Goal: Information Seeking & Learning: Check status

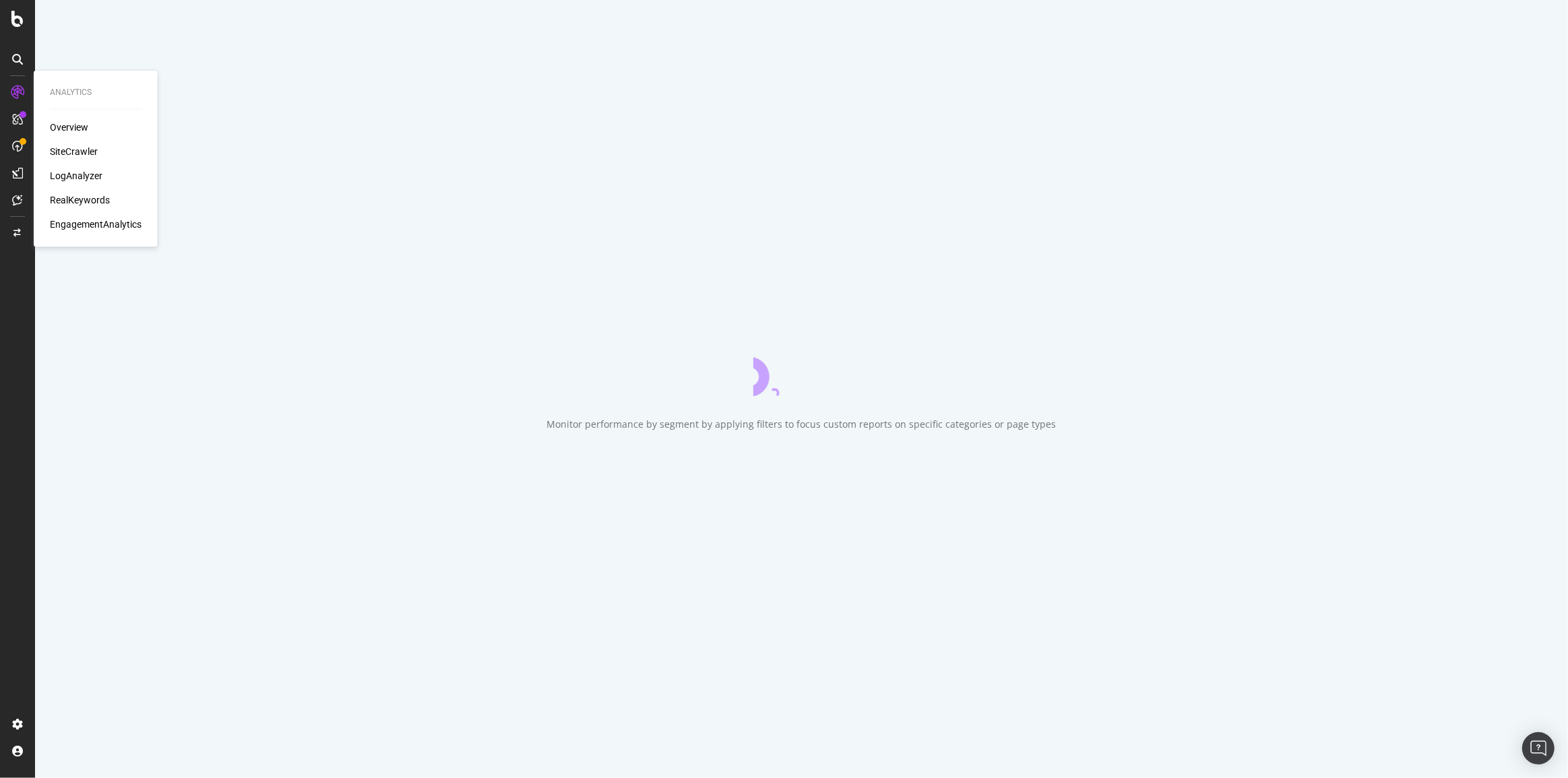
click at [61, 151] on div "SiteCrawler" at bounding box center [73, 152] width 48 height 13
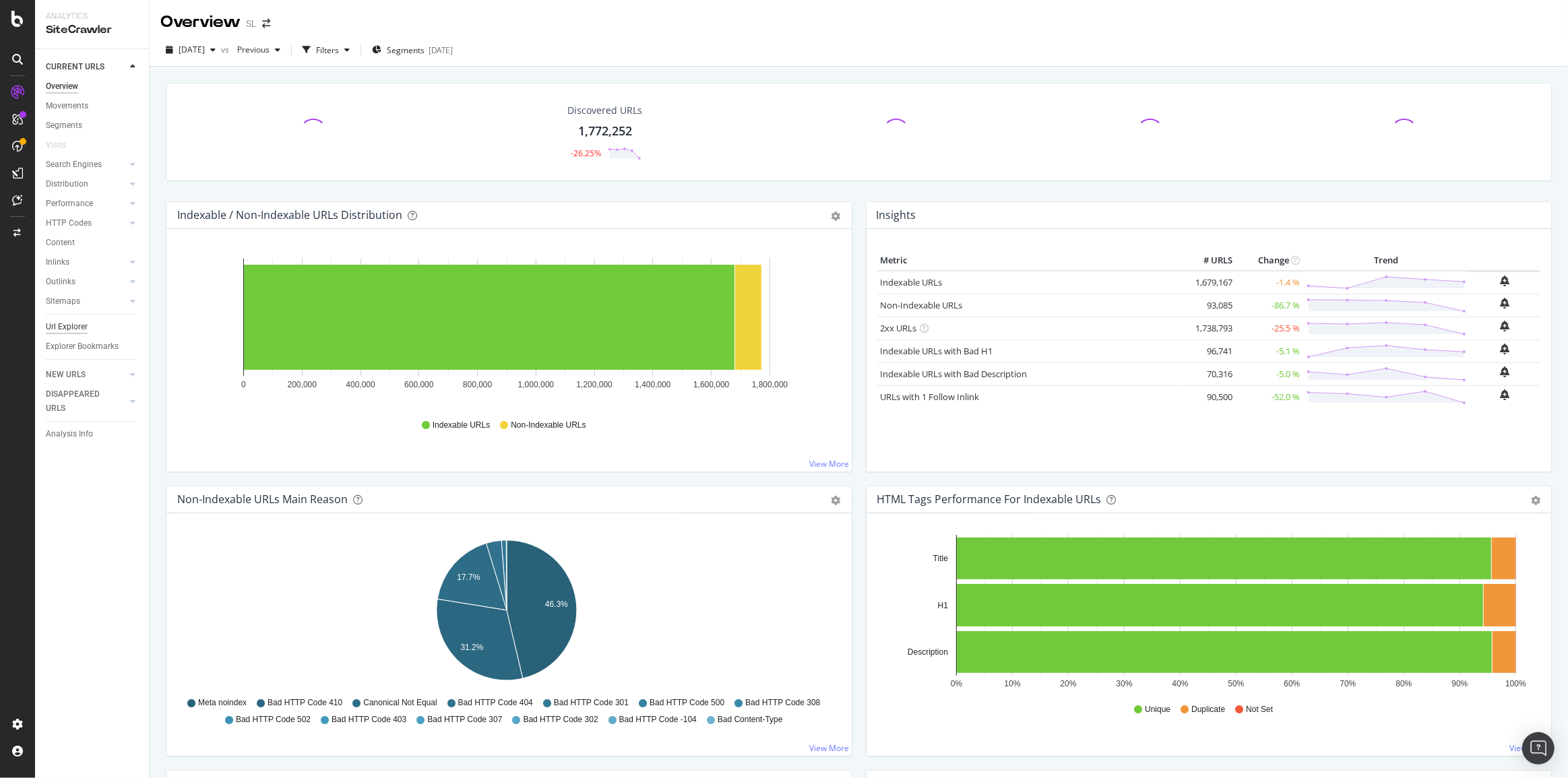
click at [51, 327] on div "Url Explorer" at bounding box center [67, 327] width 42 height 14
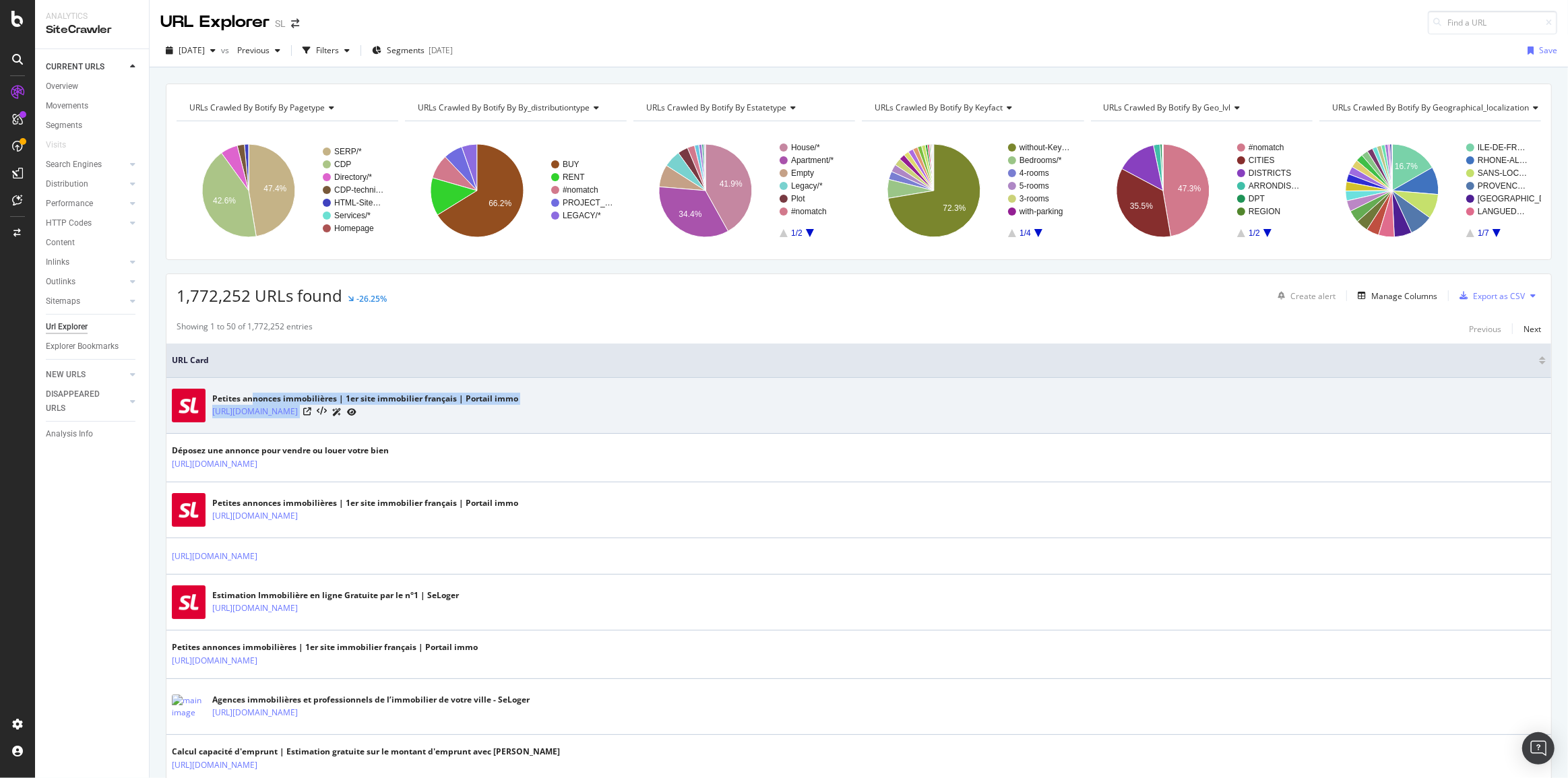
drag, startPoint x: 440, startPoint y: 414, endPoint x: 253, endPoint y: 398, distance: 187.7
click at [253, 398] on div "Petites annonces immobilières | 1er site immobilier français | Portail immo htt…" at bounding box center [364, 406] width 306 height 27
click at [253, 398] on div "Petites annonces immobilières | 1er site immobilier français | Portail immo" at bounding box center [364, 399] width 306 height 13
drag, startPoint x: 242, startPoint y: 398, endPoint x: 279, endPoint y: 398, distance: 37.0
click at [279, 398] on div "Petites annonces immobilières | 1er site immobilier français | Portail immo" at bounding box center [364, 399] width 306 height 13
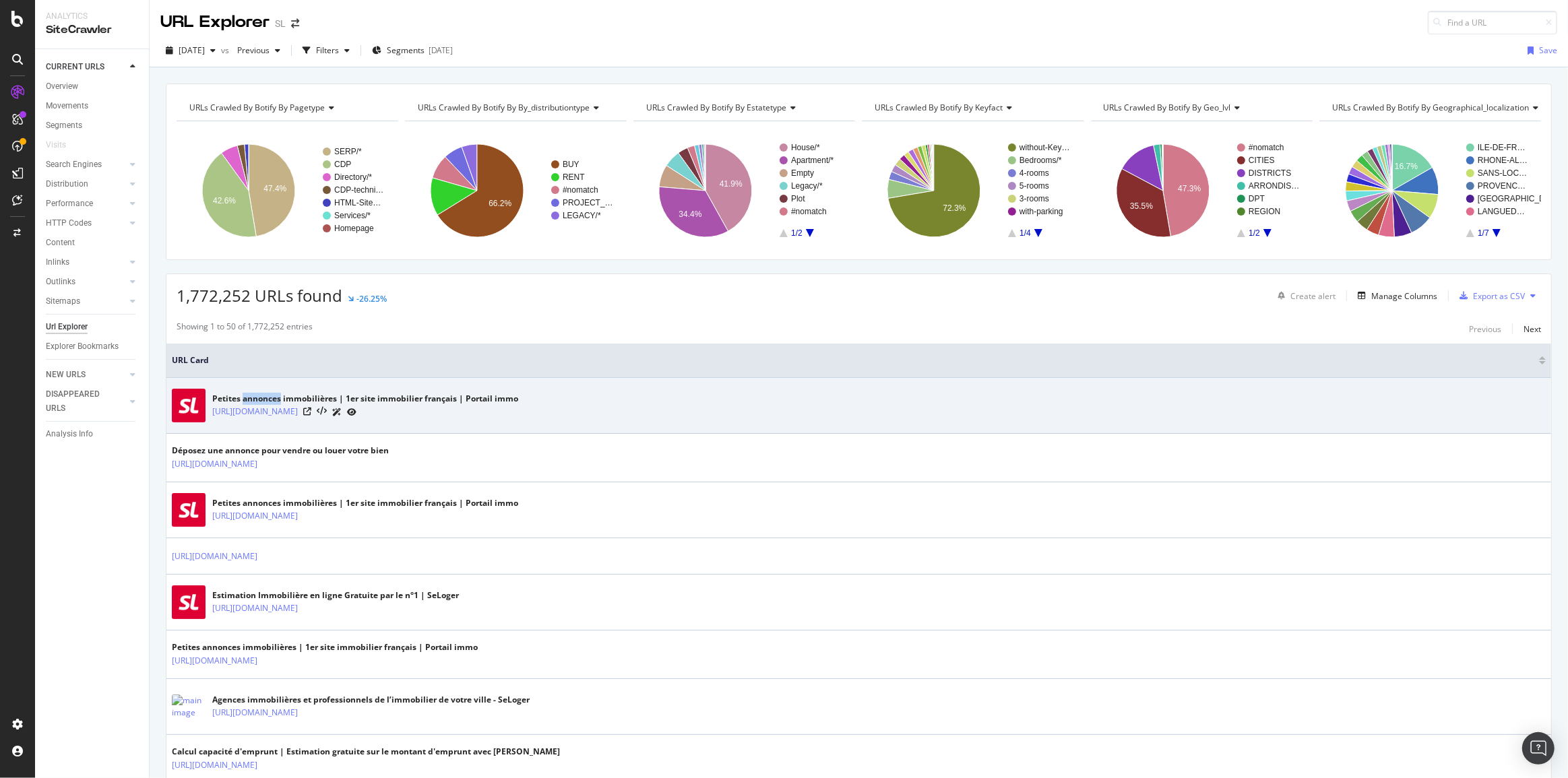
click at [279, 398] on div "Petites annonces immobilières | 1er site immobilier français | Portail immo" at bounding box center [364, 399] width 306 height 13
drag, startPoint x: 279, startPoint y: 397, endPoint x: 242, endPoint y: 394, distance: 37.1
click at [242, 394] on div "Petites annonces immobilières | 1er site immobilier français | Portail immo" at bounding box center [364, 399] width 306 height 13
click at [241, 394] on div "Petites annonces immobilières | 1er site immobilier français | Portail immo" at bounding box center [364, 399] width 306 height 13
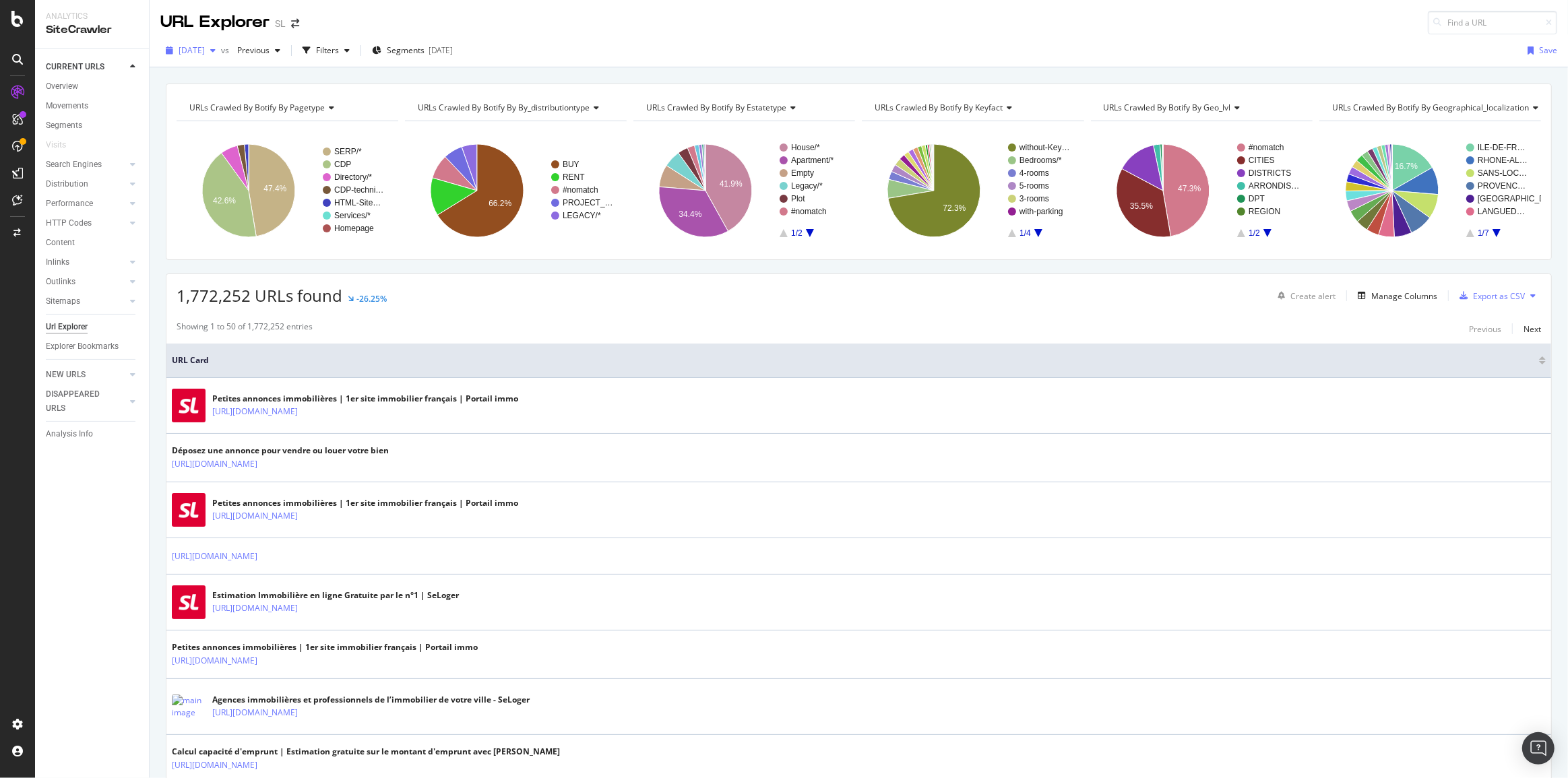
click at [221, 49] on div "button" at bounding box center [213, 51] width 16 height 8
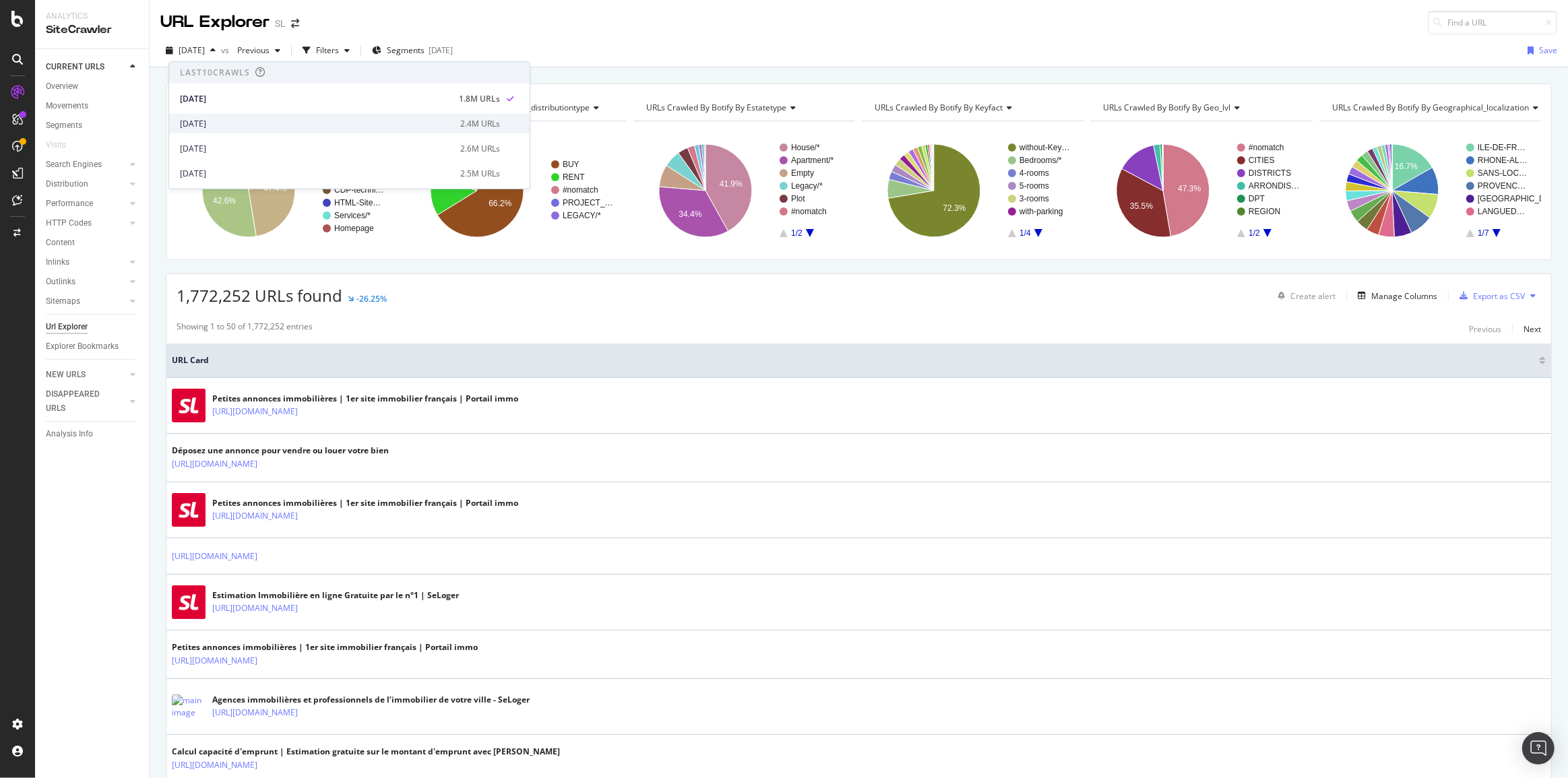
click at [249, 118] on div "2025 Aug. 15th" at bounding box center [316, 123] width 272 height 13
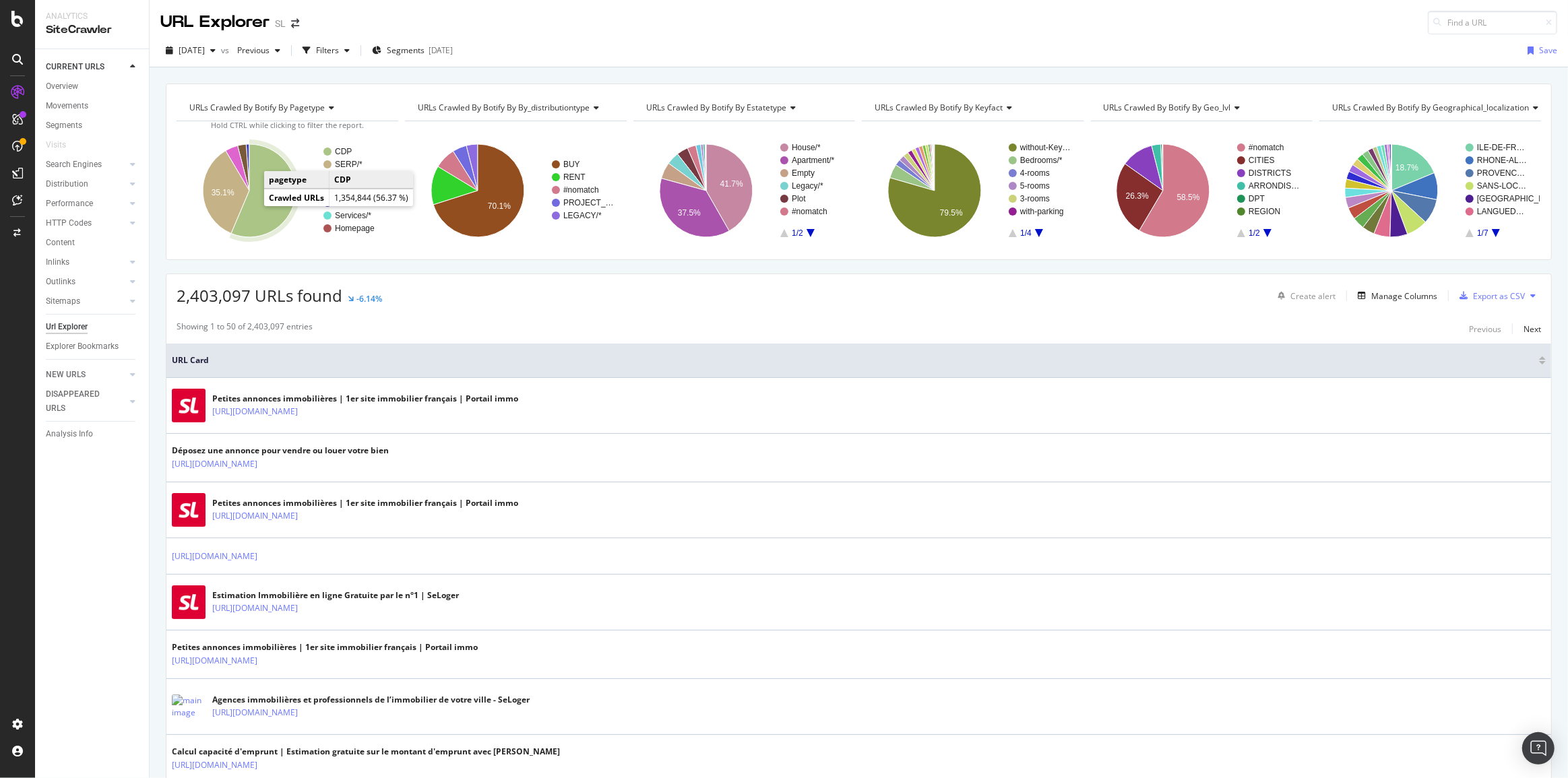
click at [253, 205] on icon "A chart." at bounding box center [264, 190] width 65 height 93
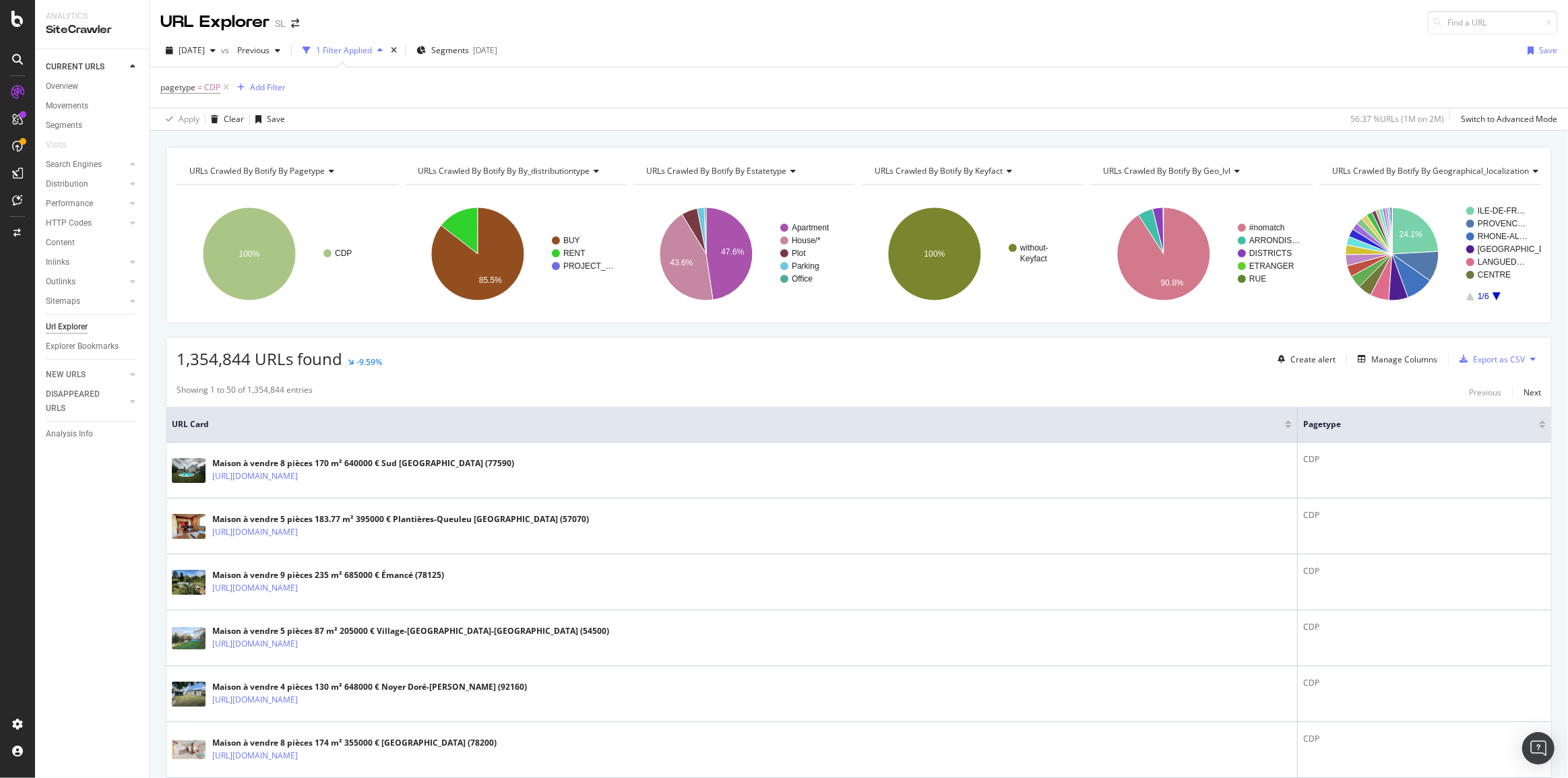
click at [1408, 171] on span "URLs Crawled By Botify By geographical_localization" at bounding box center [1430, 171] width 197 height 12
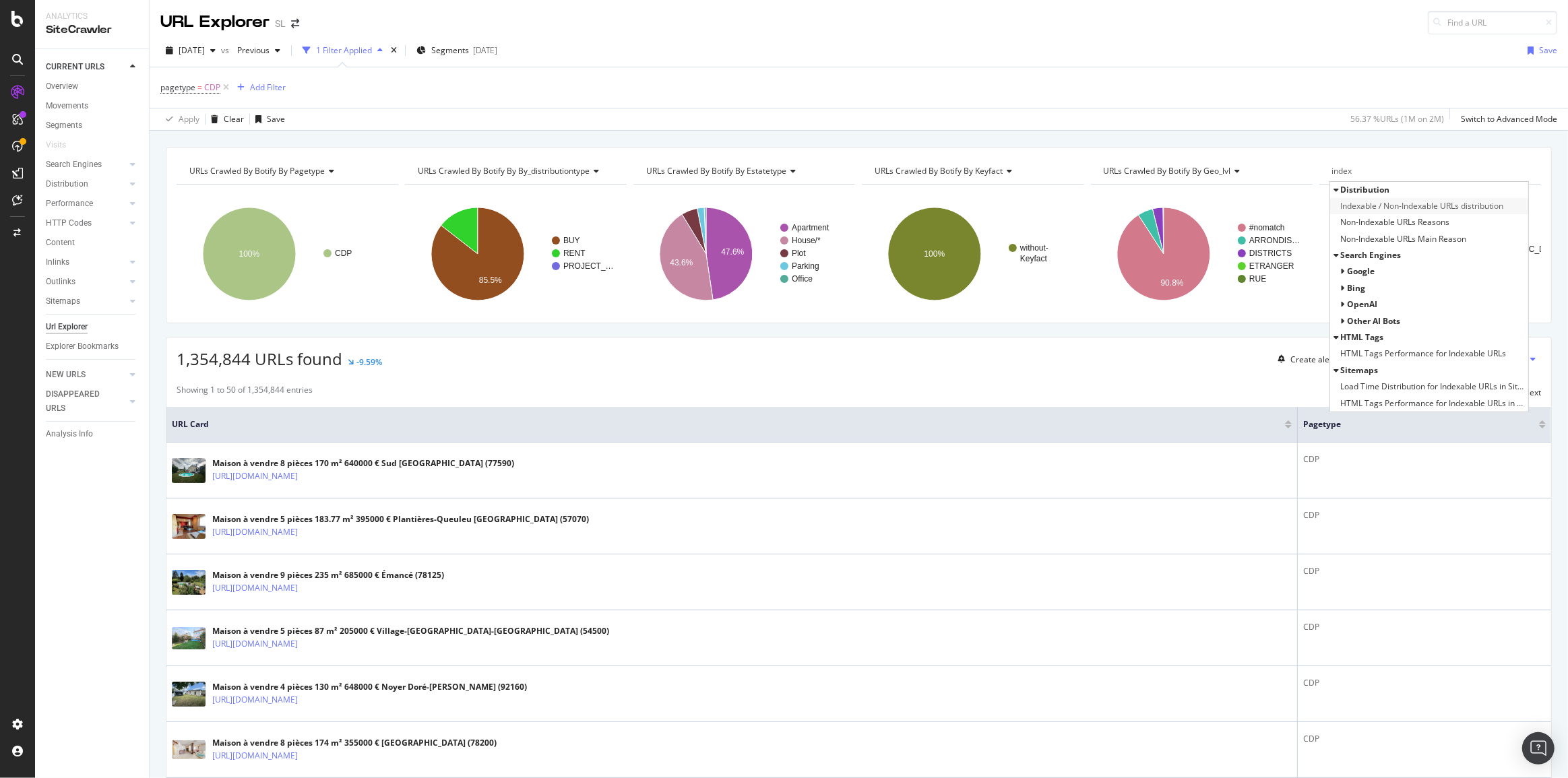
type input "index"
click at [1406, 206] on span "Indexable / Non-Indexable URLs distribution" at bounding box center [1421, 206] width 163 height 13
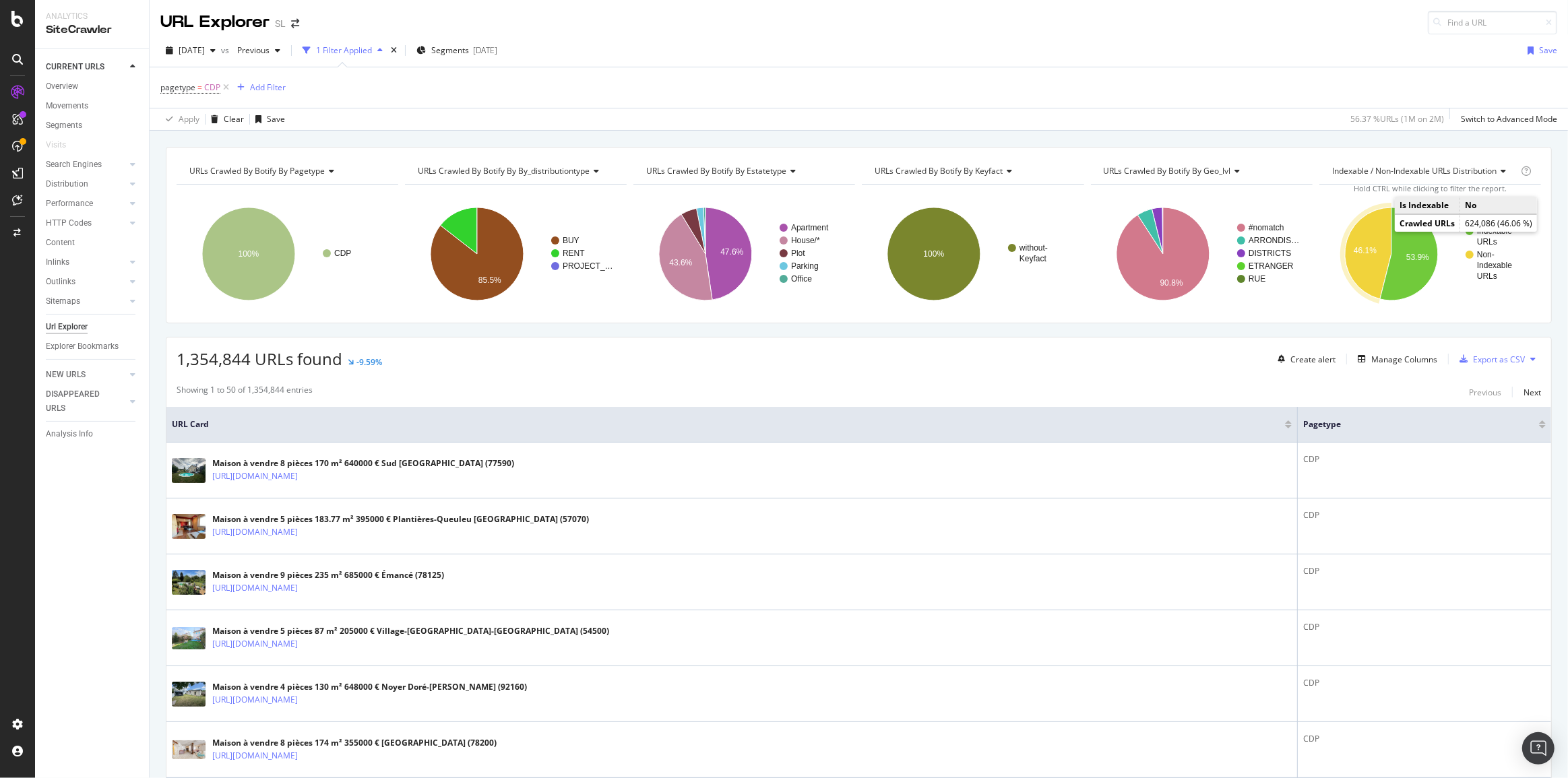
click at [1371, 226] on icon "A chart." at bounding box center [1368, 253] width 47 height 92
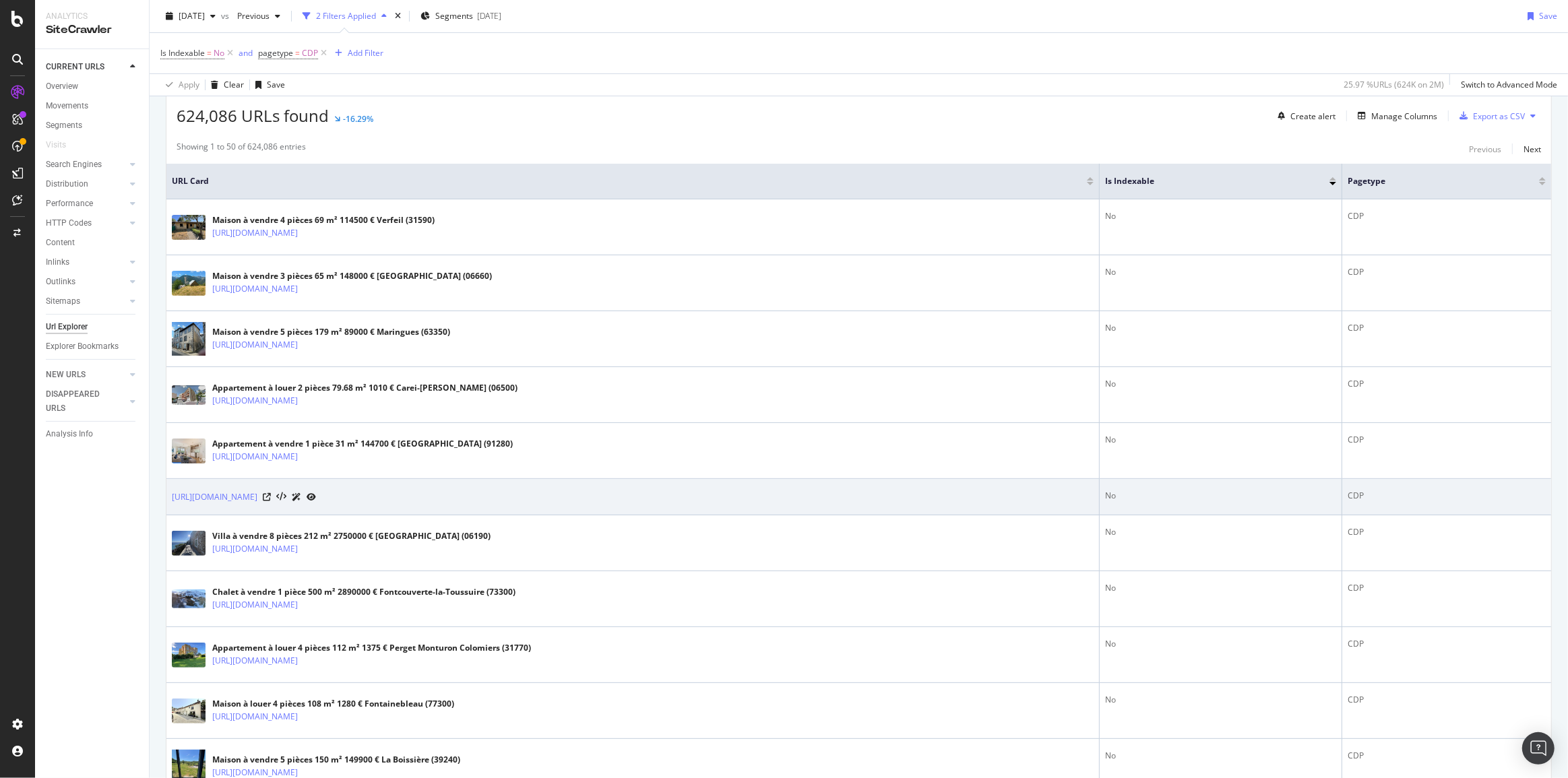
scroll to position [244, 0]
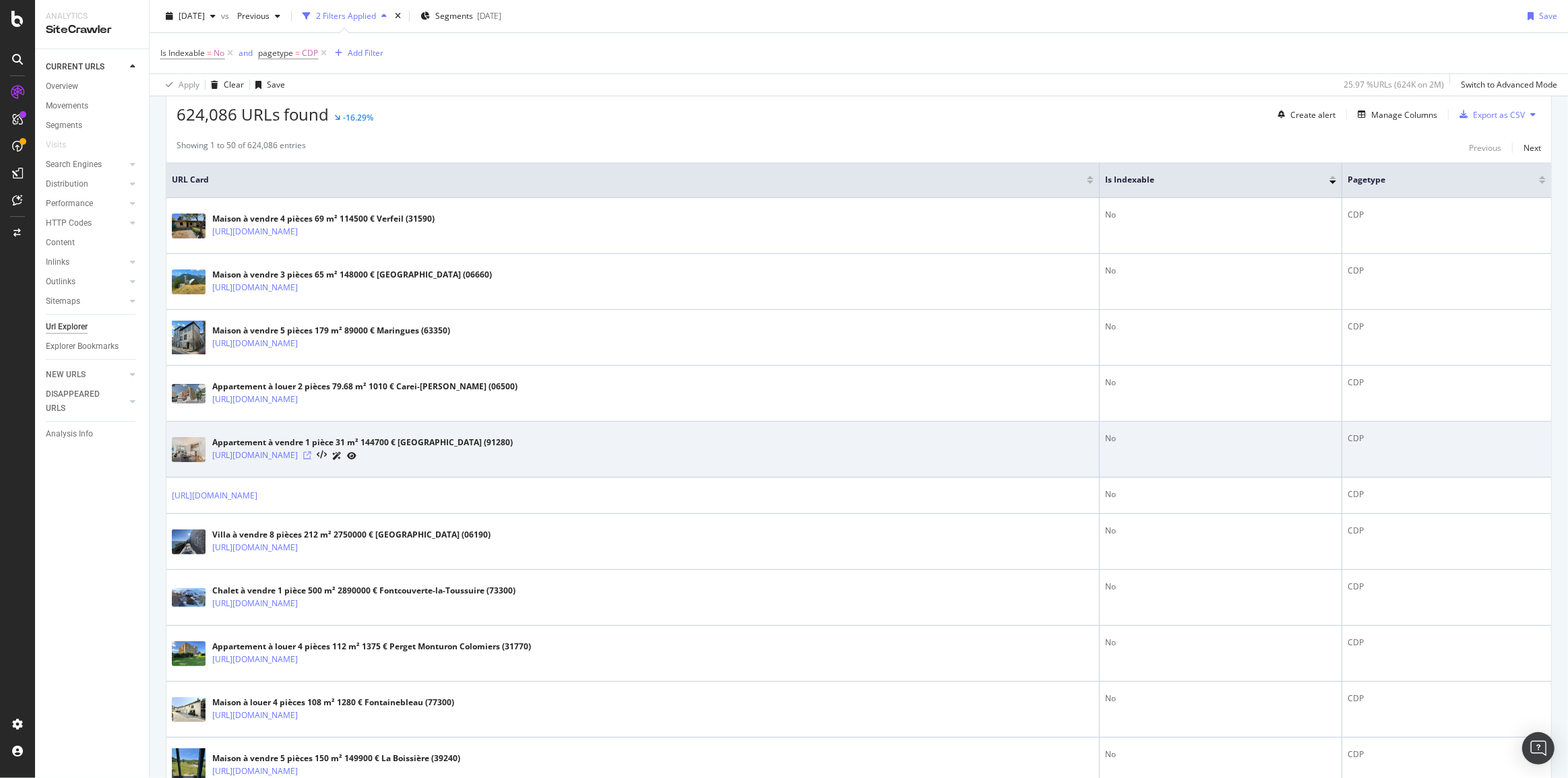
click at [311, 454] on icon at bounding box center [308, 455] width 8 height 8
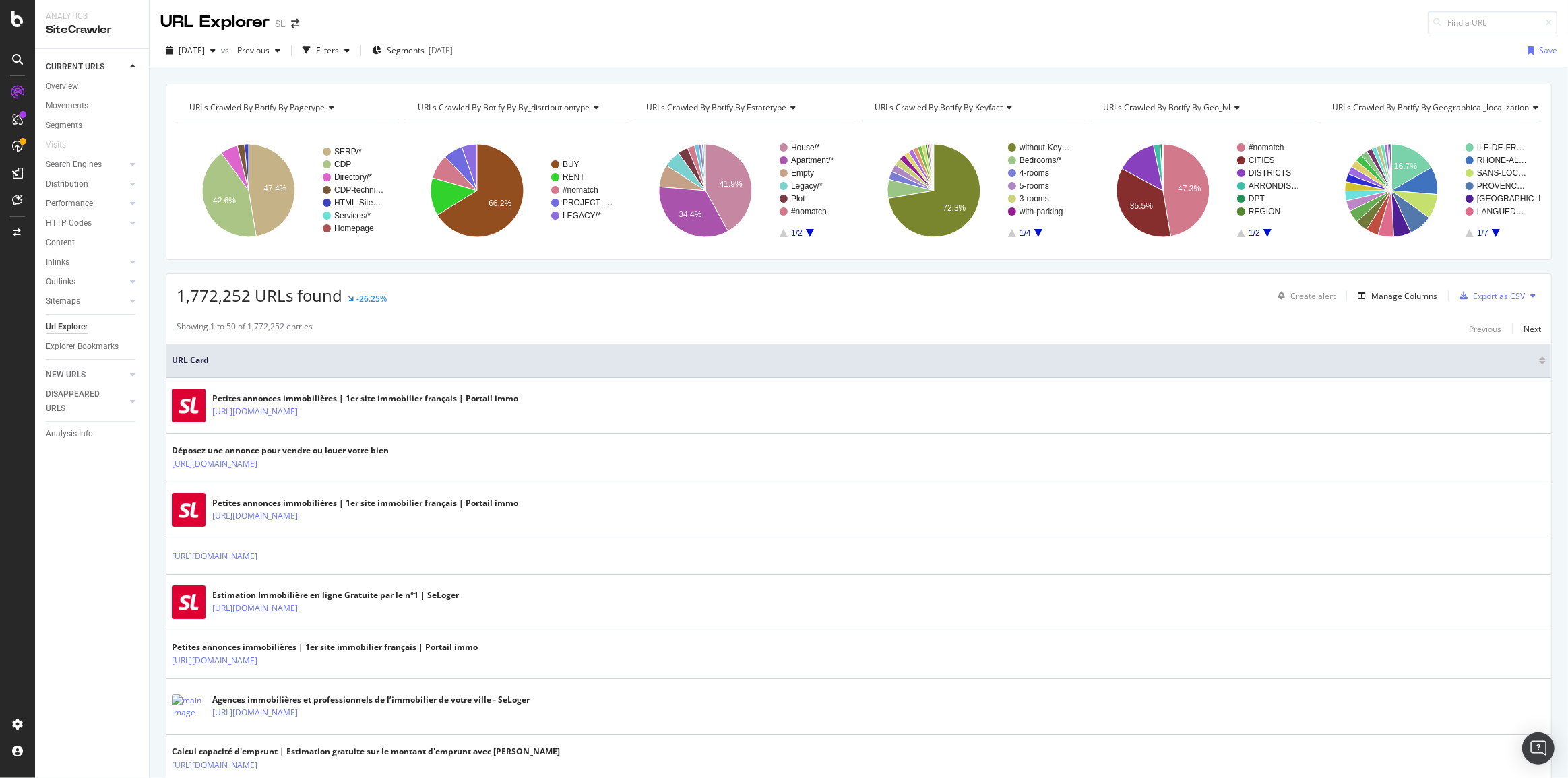
click at [1442, 112] on div "URLs Crawled By Botify By geographical_localization" at bounding box center [1439, 108] width 219 height 22
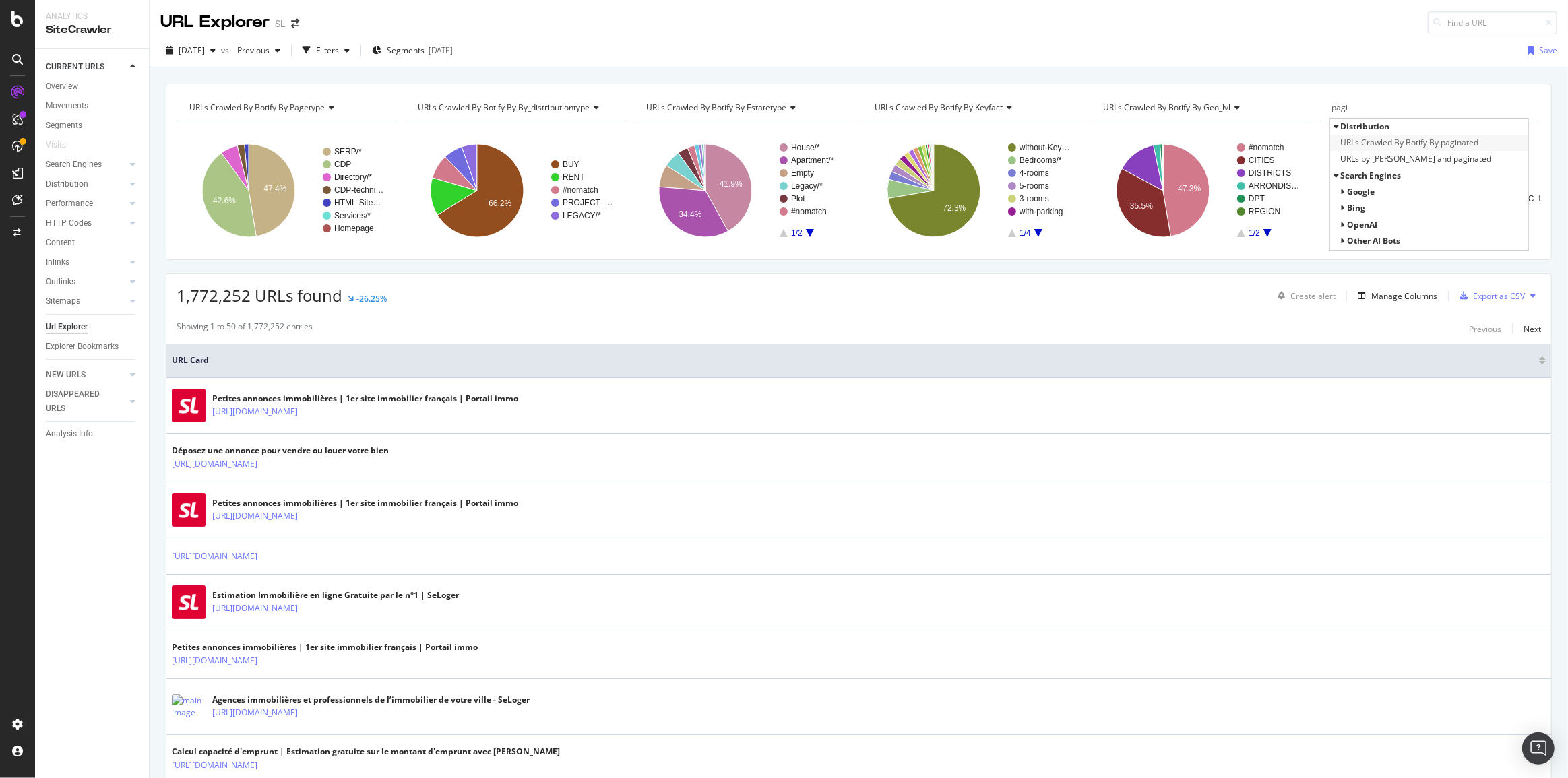
type input "pagi"
click at [1364, 148] on span "URLs Crawled By Botify By paginated" at bounding box center [1410, 143] width 138 height 13
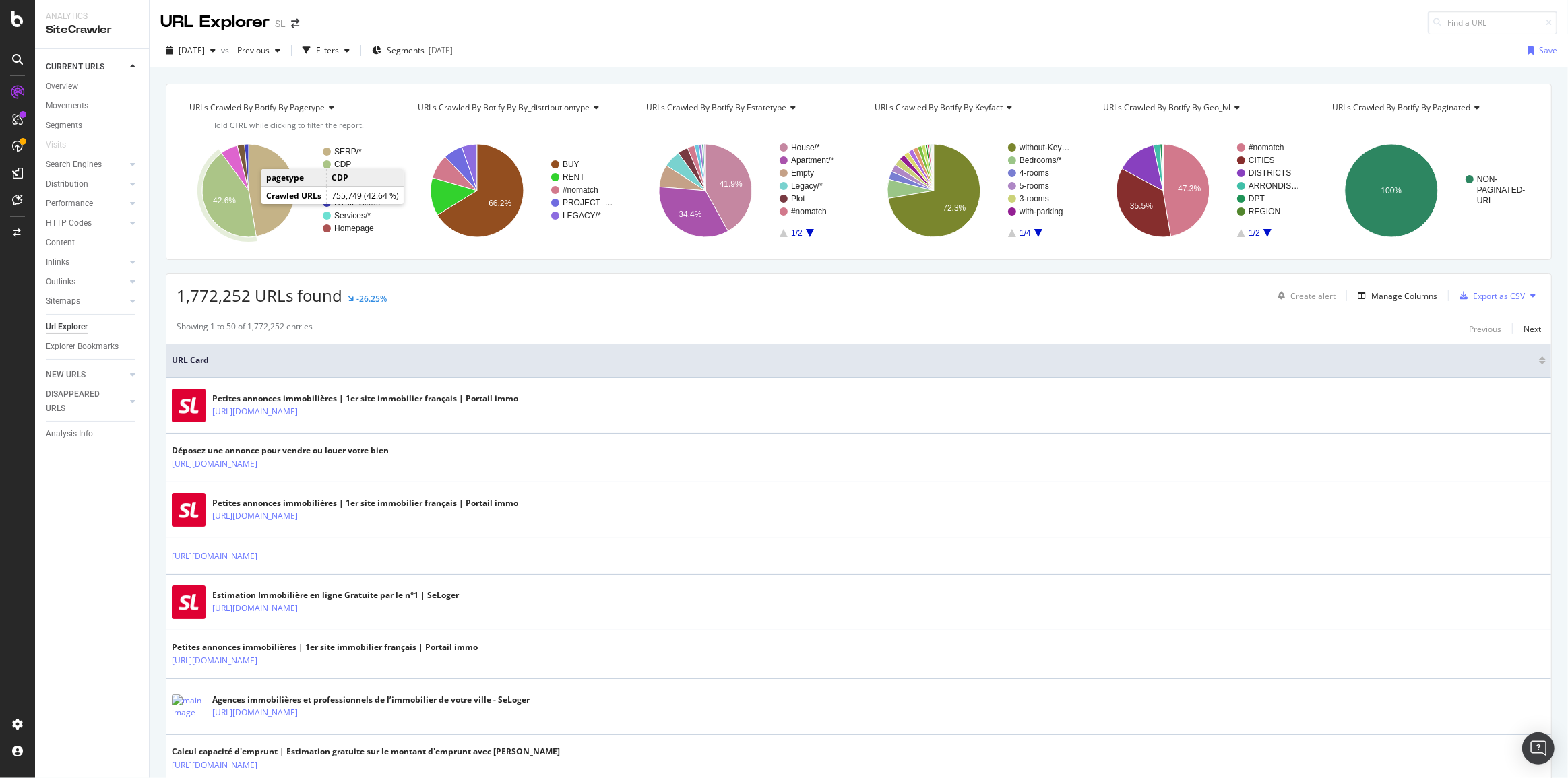
click at [237, 205] on icon "A chart." at bounding box center [229, 194] width 54 height 84
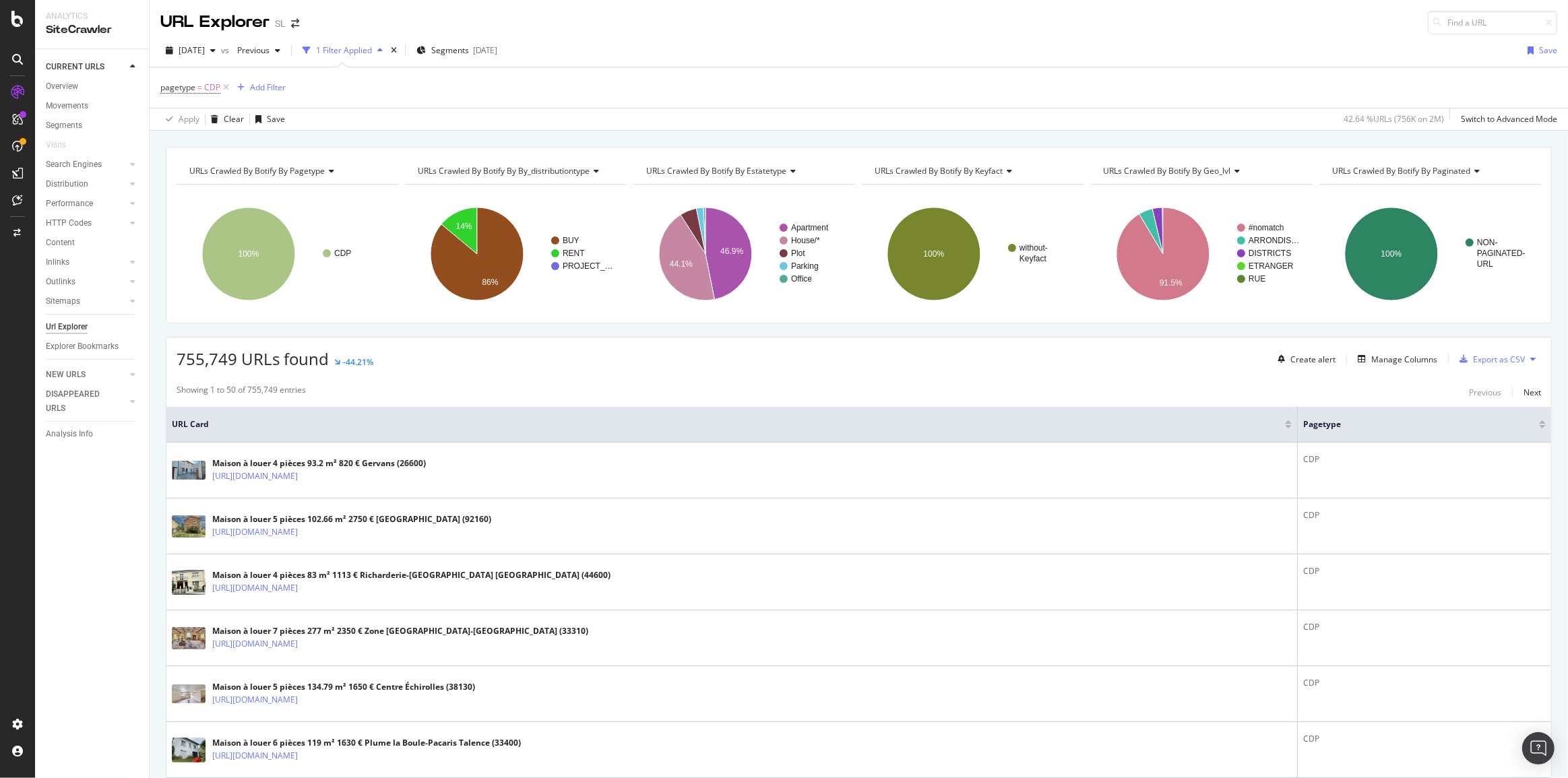
click at [1395, 176] on div "URLs Crawled By Botify By paginated" at bounding box center [1429, 171] width 199 height 22
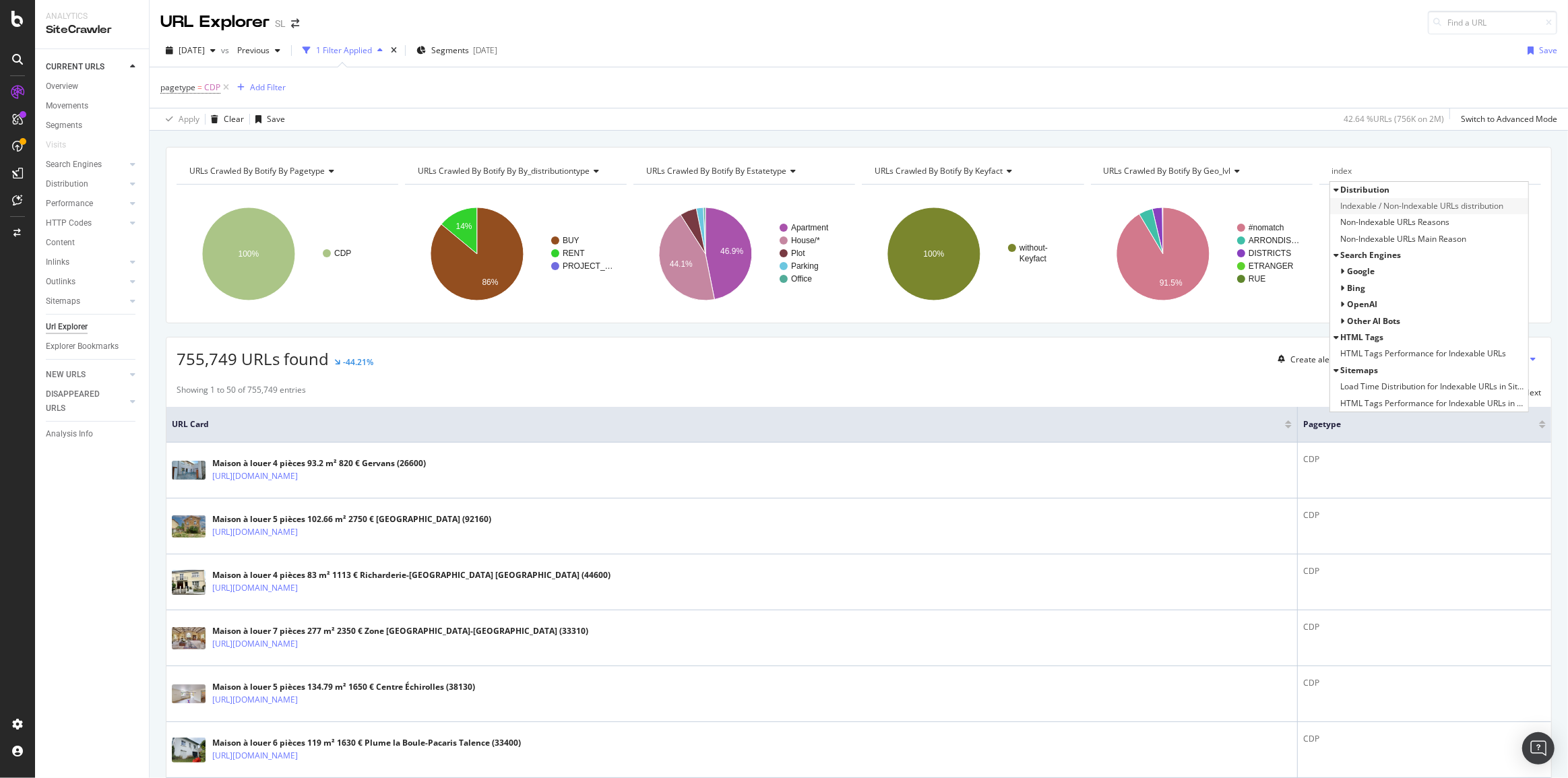
type input "index"
click at [1393, 204] on span "Indexable / Non-Indexable URLs distribution" at bounding box center [1421, 206] width 163 height 13
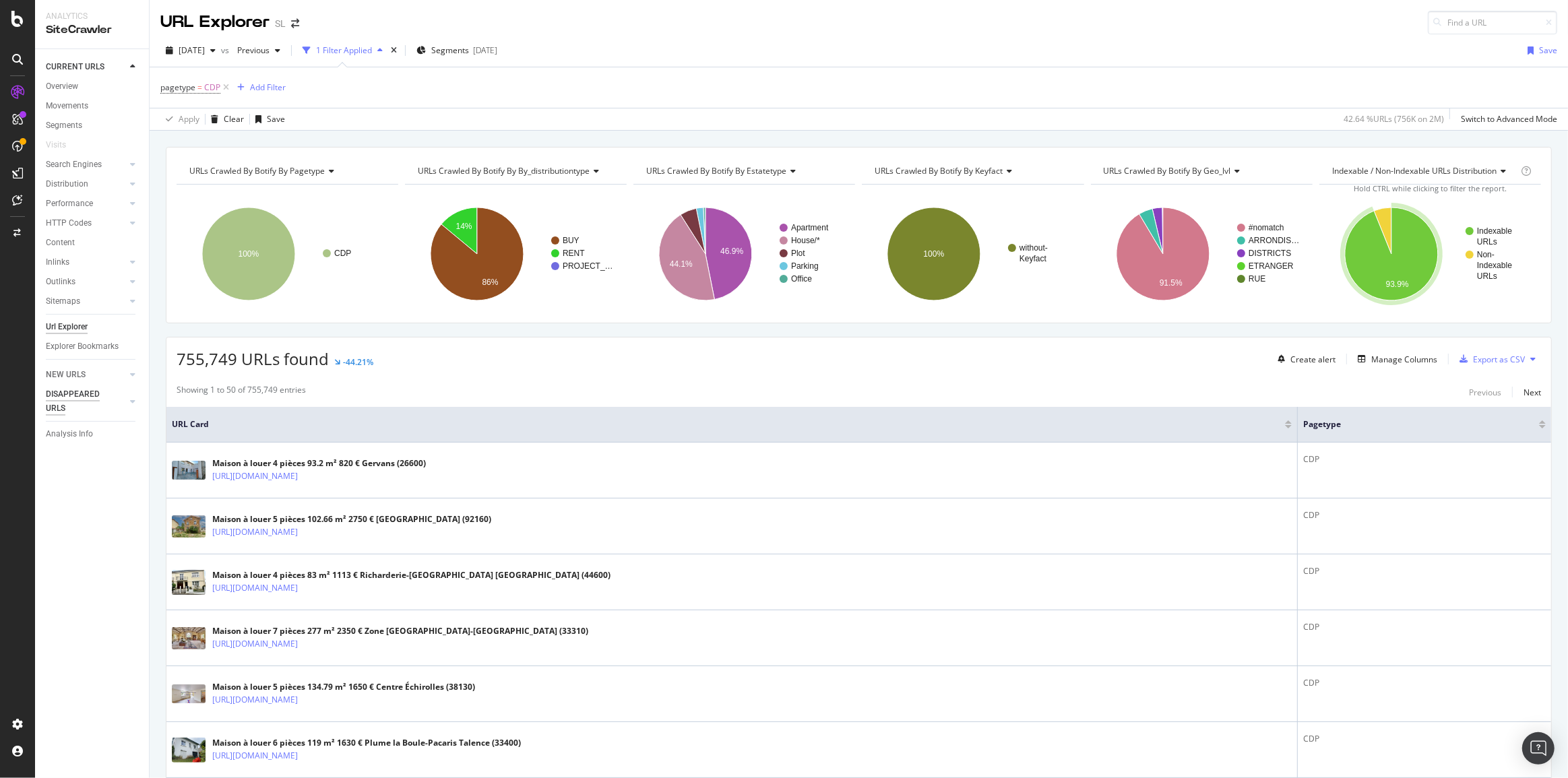
click at [74, 394] on div "DISAPPEARED URLS" at bounding box center [80, 402] width 68 height 28
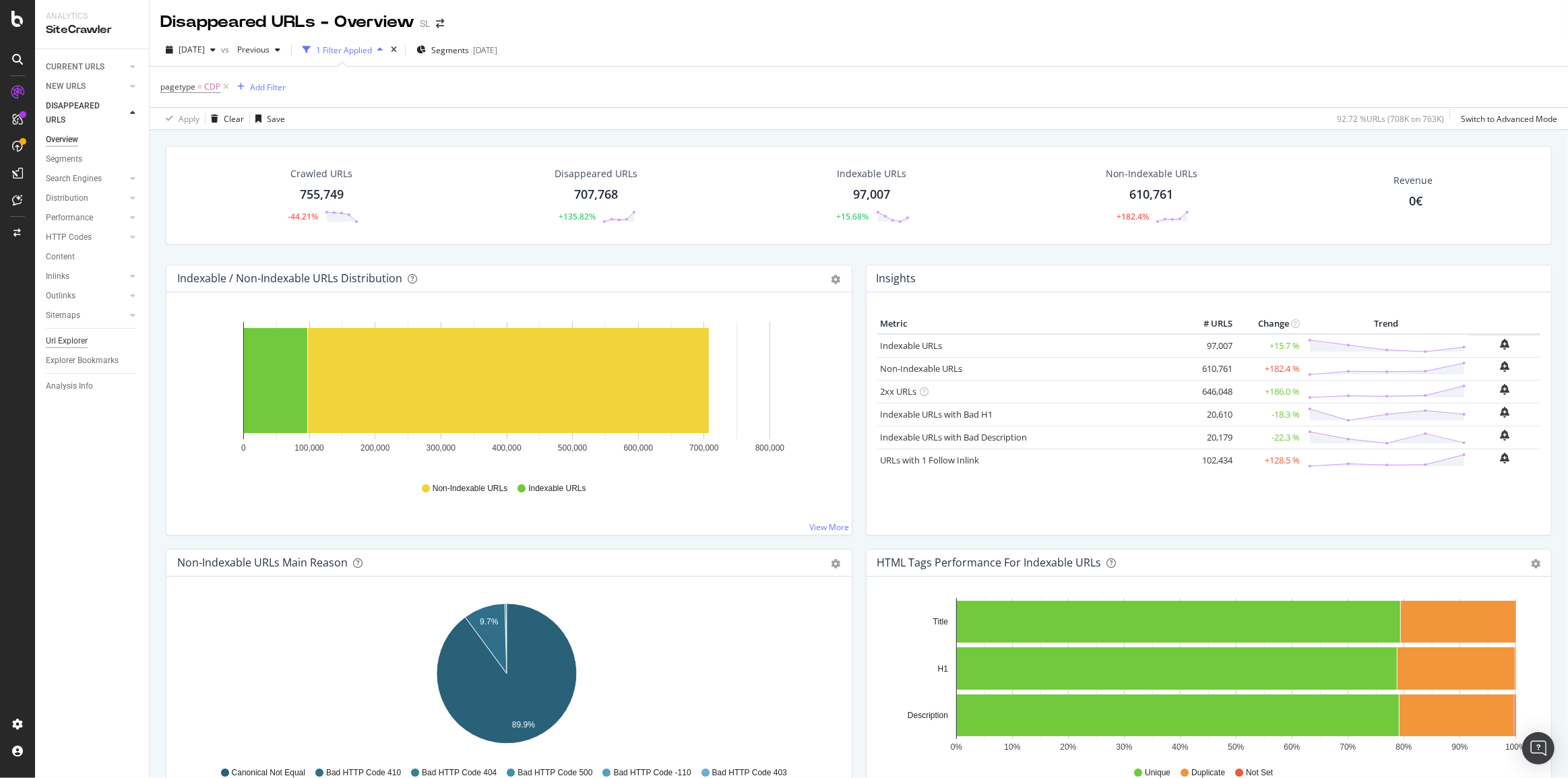
click at [80, 343] on div "Url Explorer" at bounding box center [67, 341] width 42 height 14
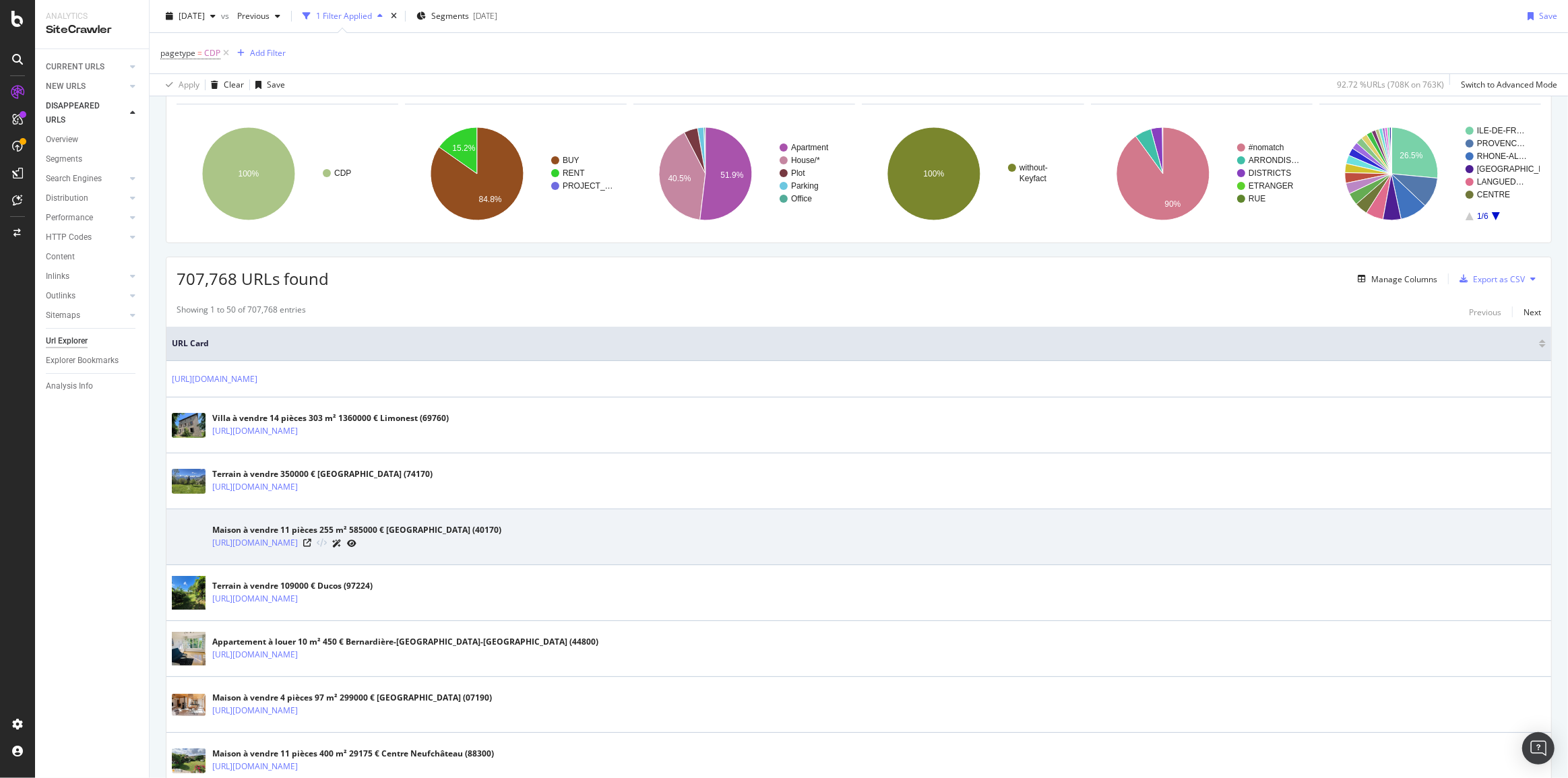
scroll to position [244, 0]
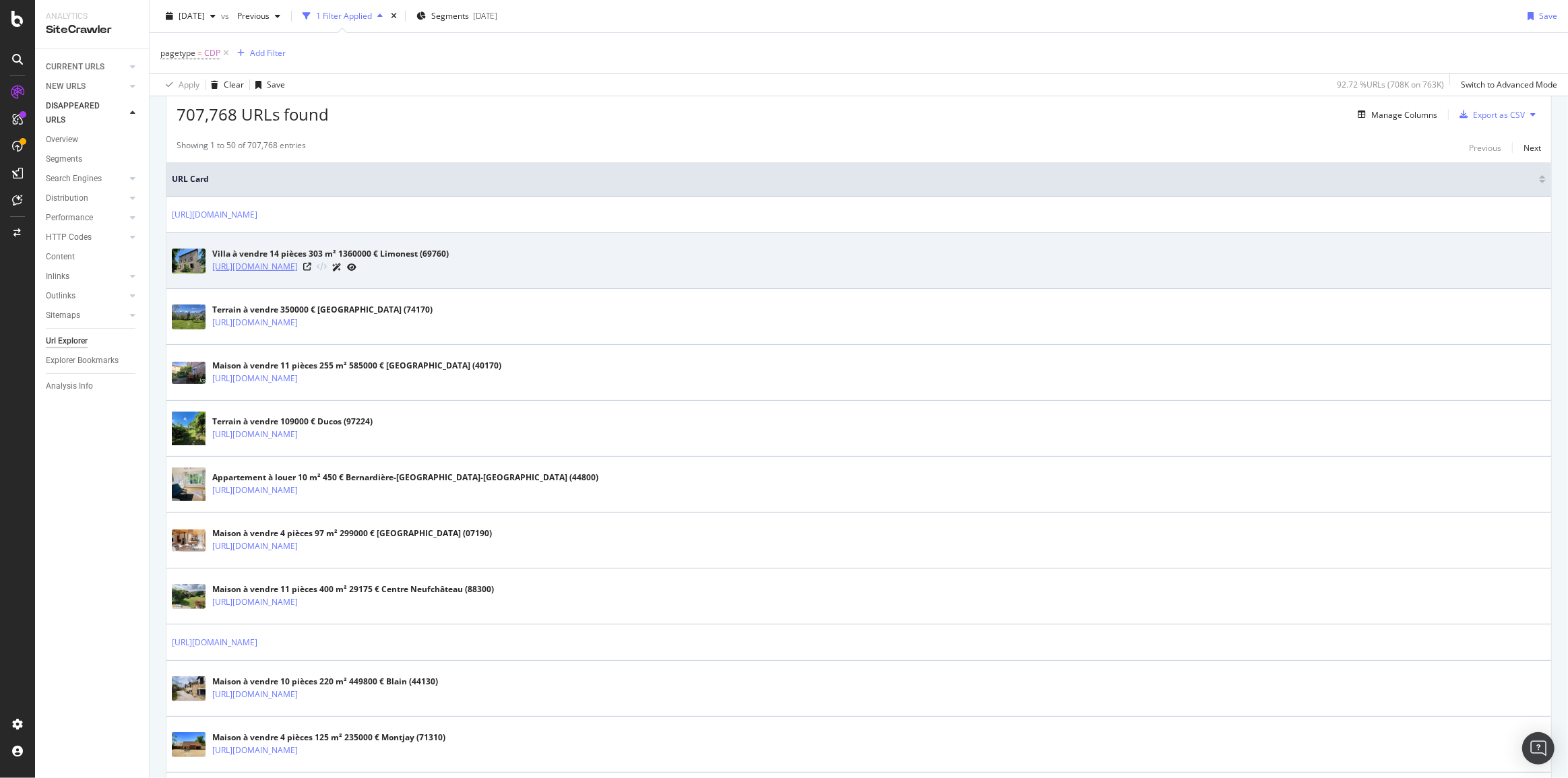
click at [298, 263] on link "[URL][DOMAIN_NAME]" at bounding box center [254, 267] width 86 height 13
click at [311, 264] on icon at bounding box center [308, 267] width 8 height 8
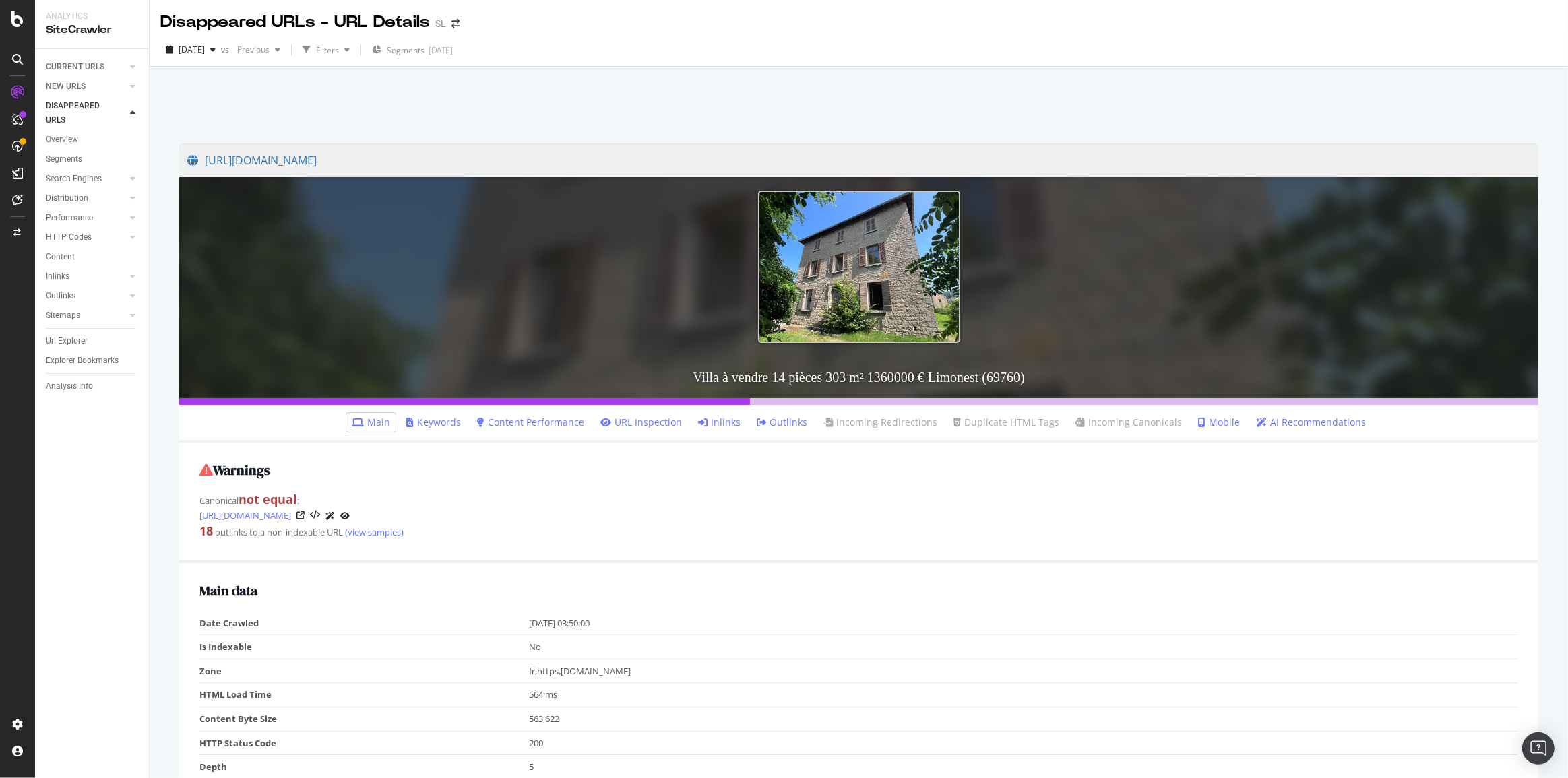
click at [731, 421] on link "Inlinks" at bounding box center [719, 422] width 43 height 13
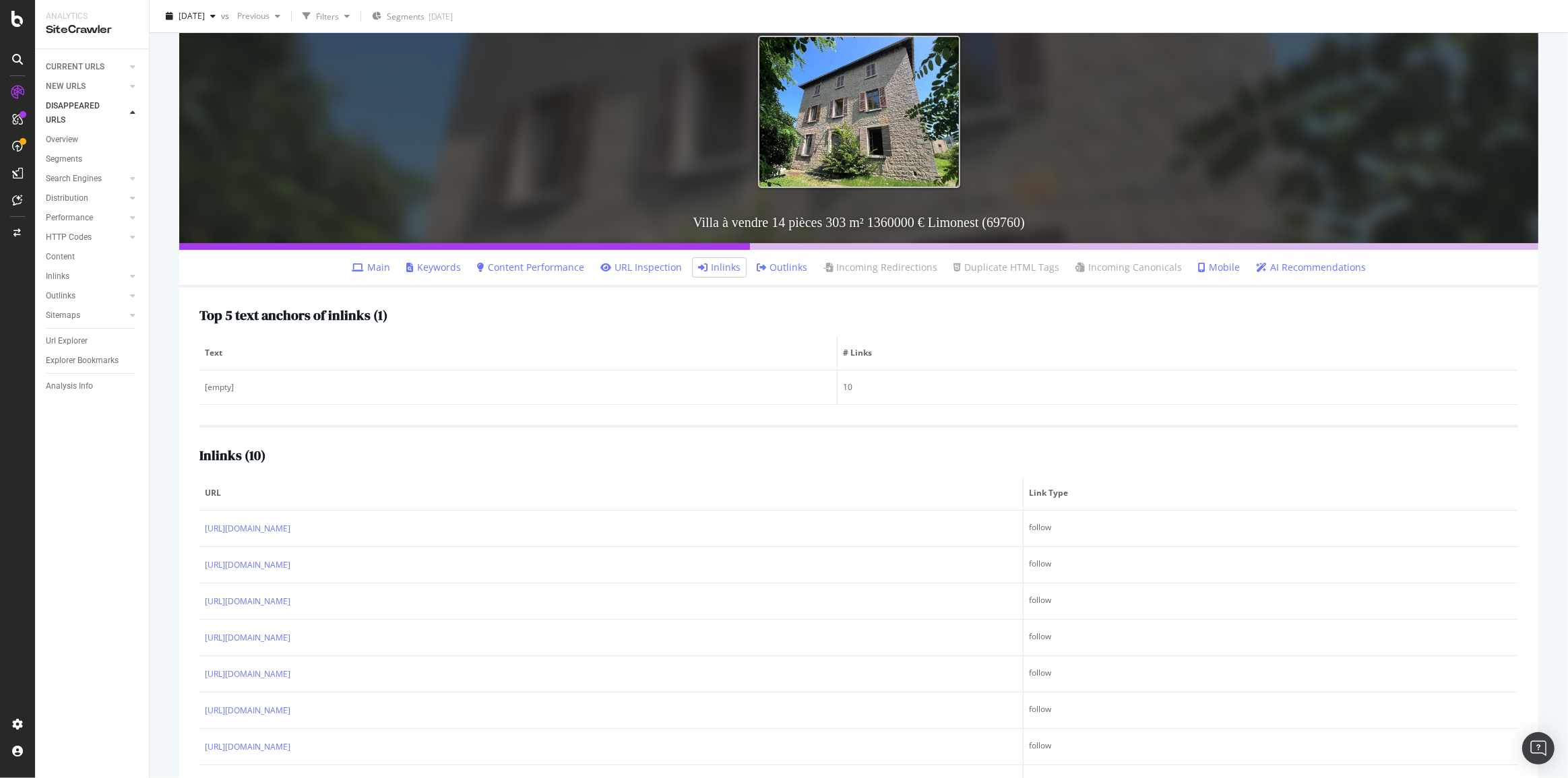
scroll to position [223, 0]
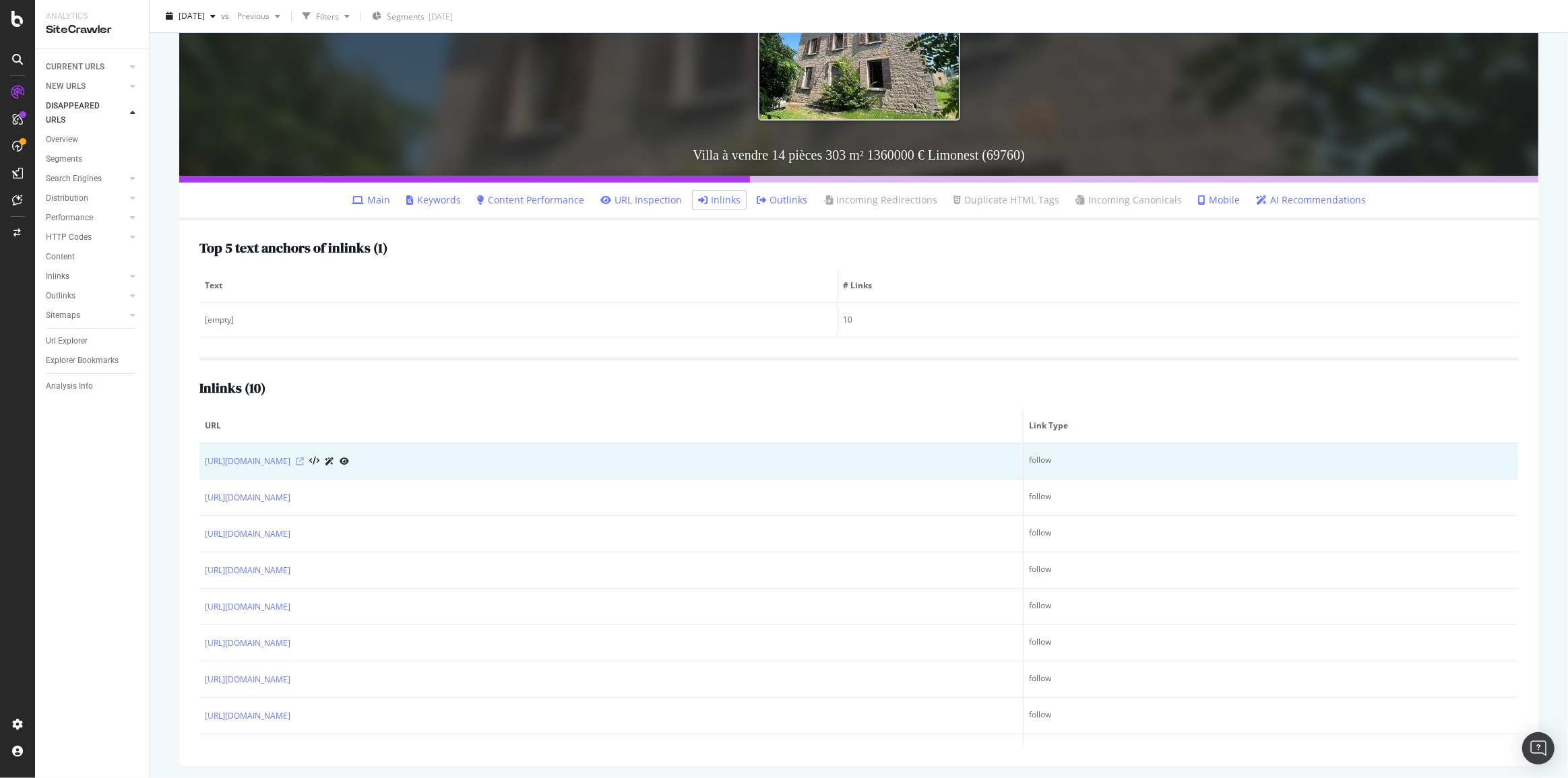
click at [304, 461] on icon at bounding box center [300, 462] width 8 height 8
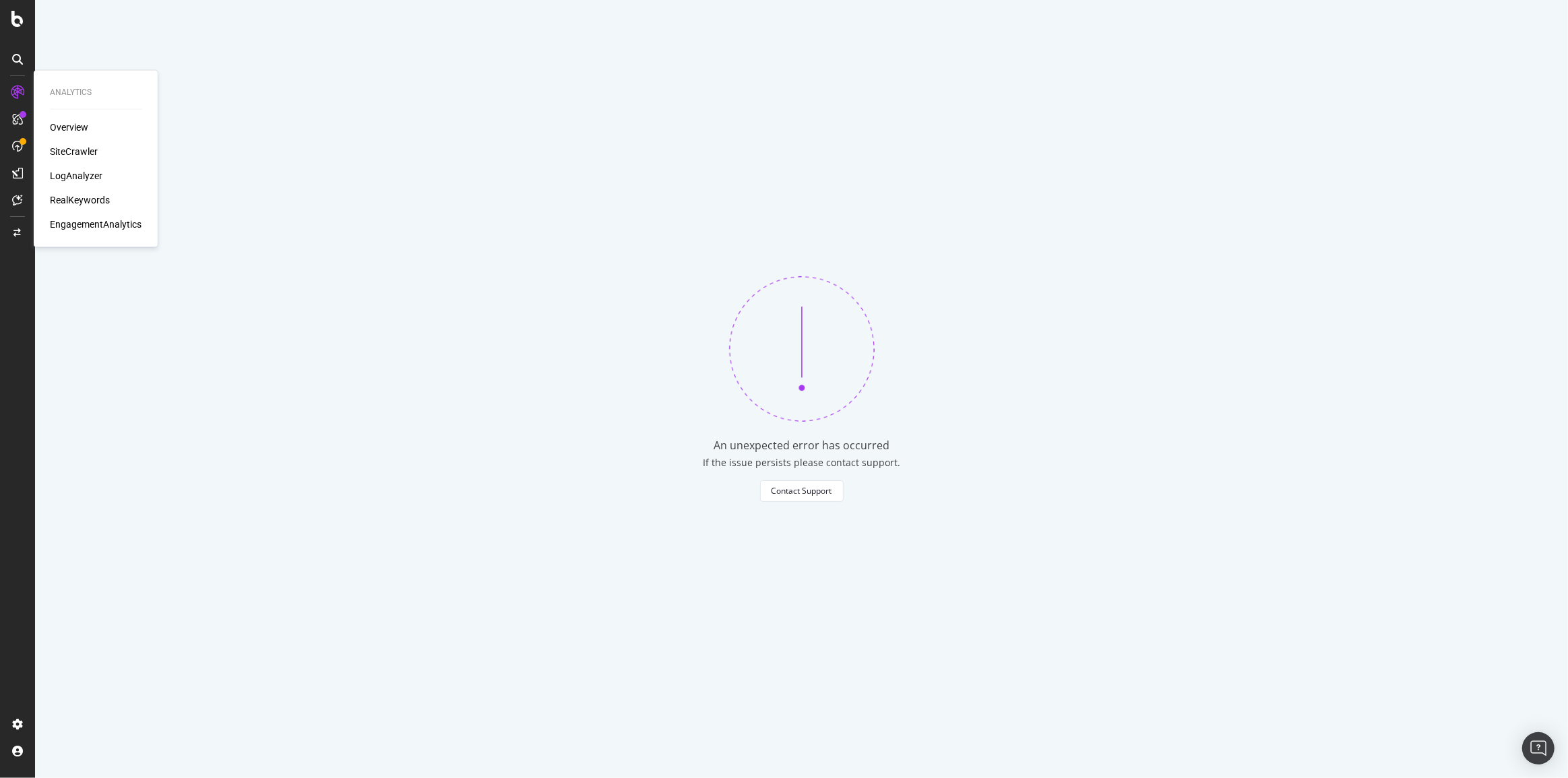
click at [60, 148] on div "SiteCrawler" at bounding box center [73, 152] width 48 height 13
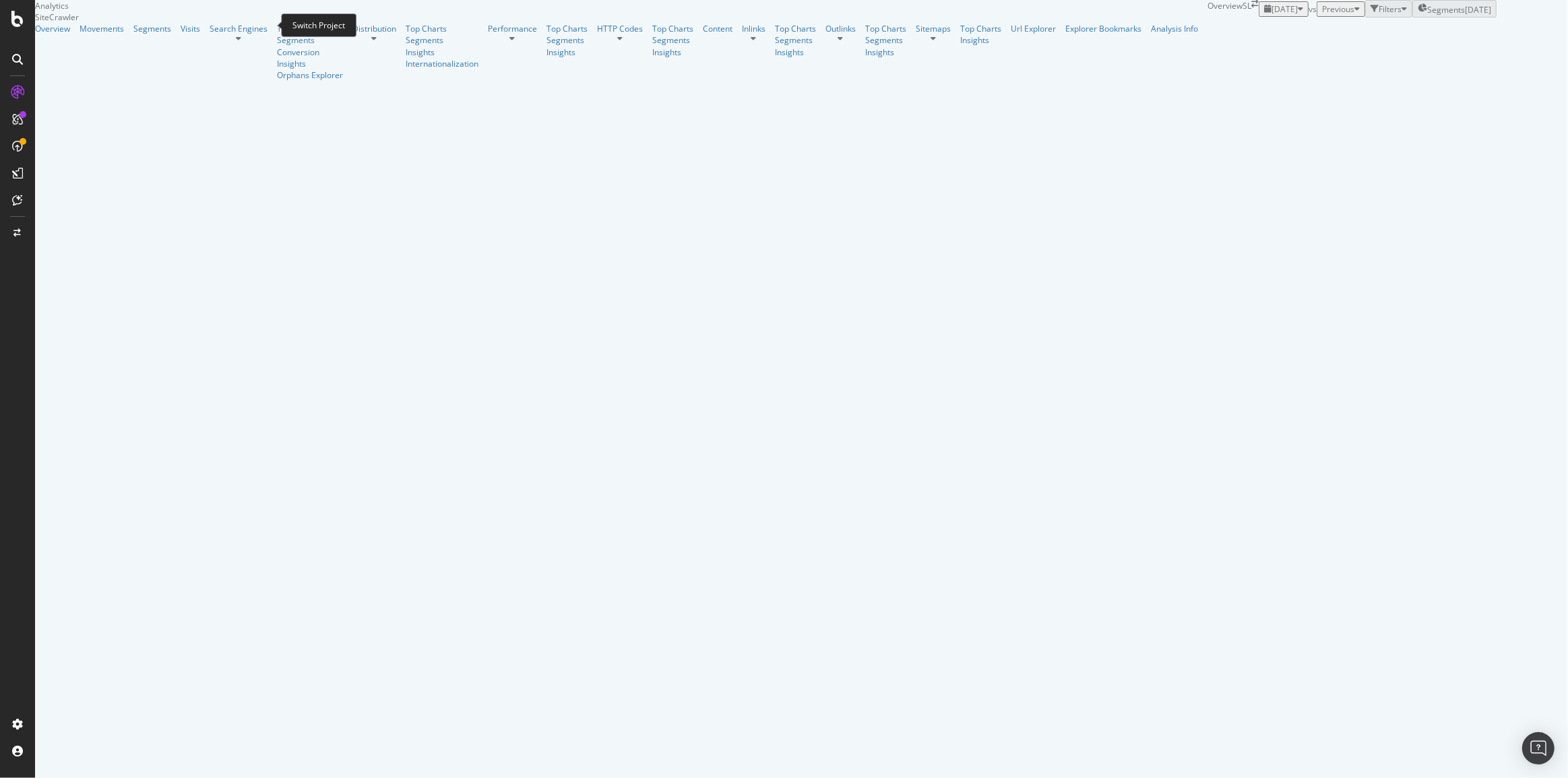
click at [1251, 8] on icon "arrow-right-arrow-left" at bounding box center [1254, 4] width 8 height 8
